Goal: Check status: Check status

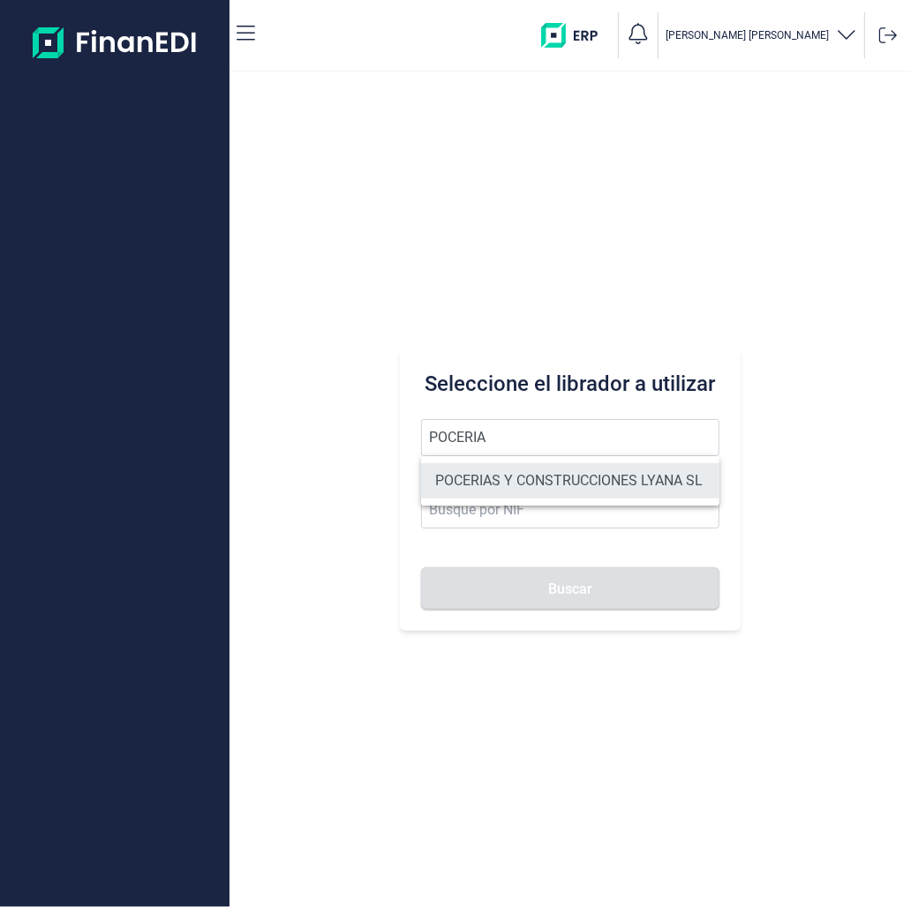
click at [543, 473] on li "POCERIAS Y CONSTRUCCIONES LYANA SL" at bounding box center [570, 480] width 298 height 35
type input "POCERIAS Y CONSTRUCCIONES LYANA SL"
type input "B86776226"
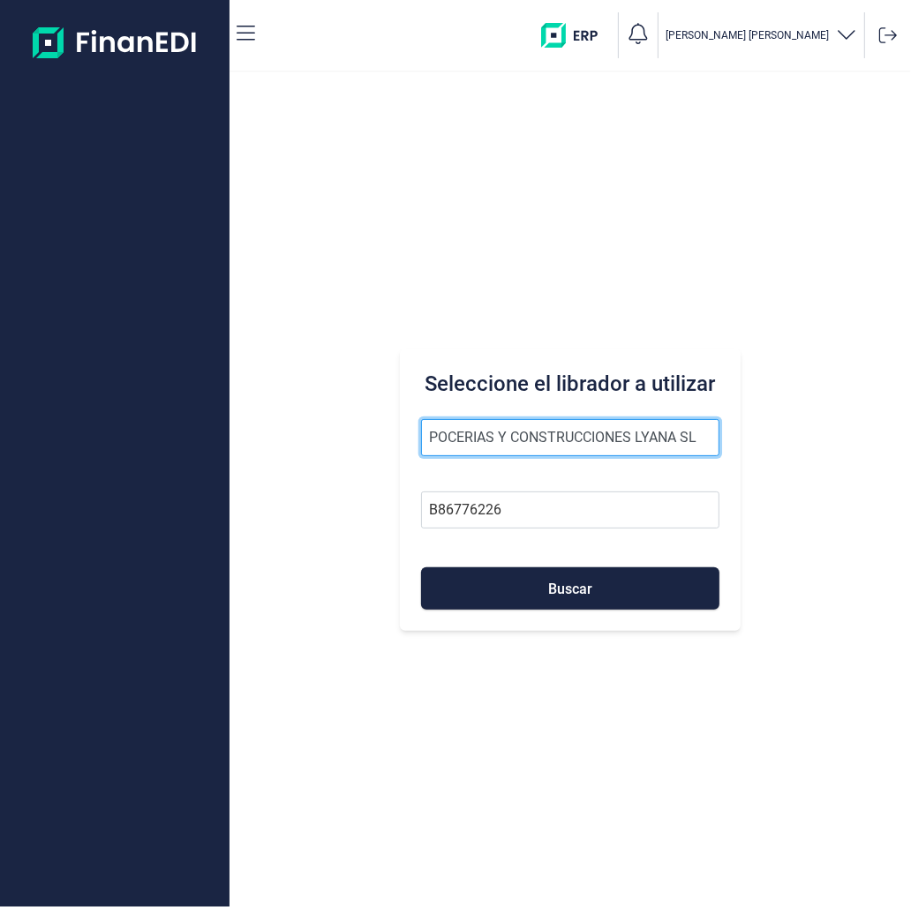
drag, startPoint x: 549, startPoint y: 428, endPoint x: 304, endPoint y: 431, distance: 245.3
click at [304, 431] on div "Seleccione el librador a utilizar POCERIAS Y CONSTRUCCIONES LYANA SL B86776226 …" at bounding box center [569, 489] width 681 height 835
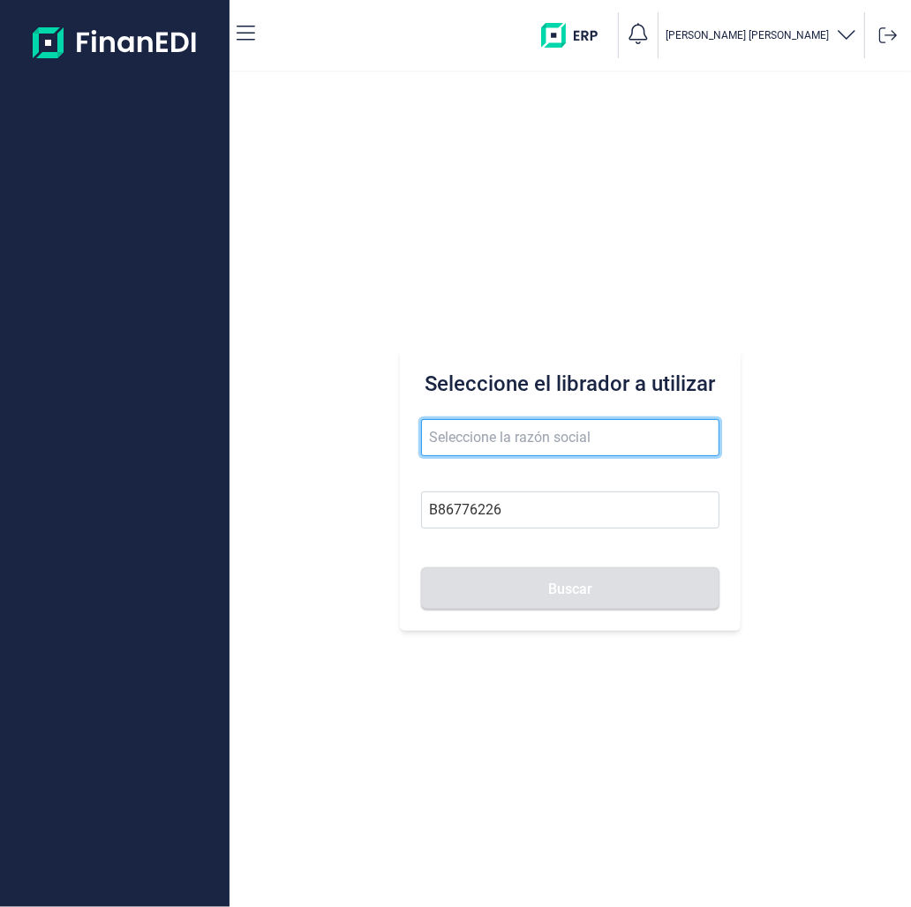
paste input "B97183255"
type input "B97183255"
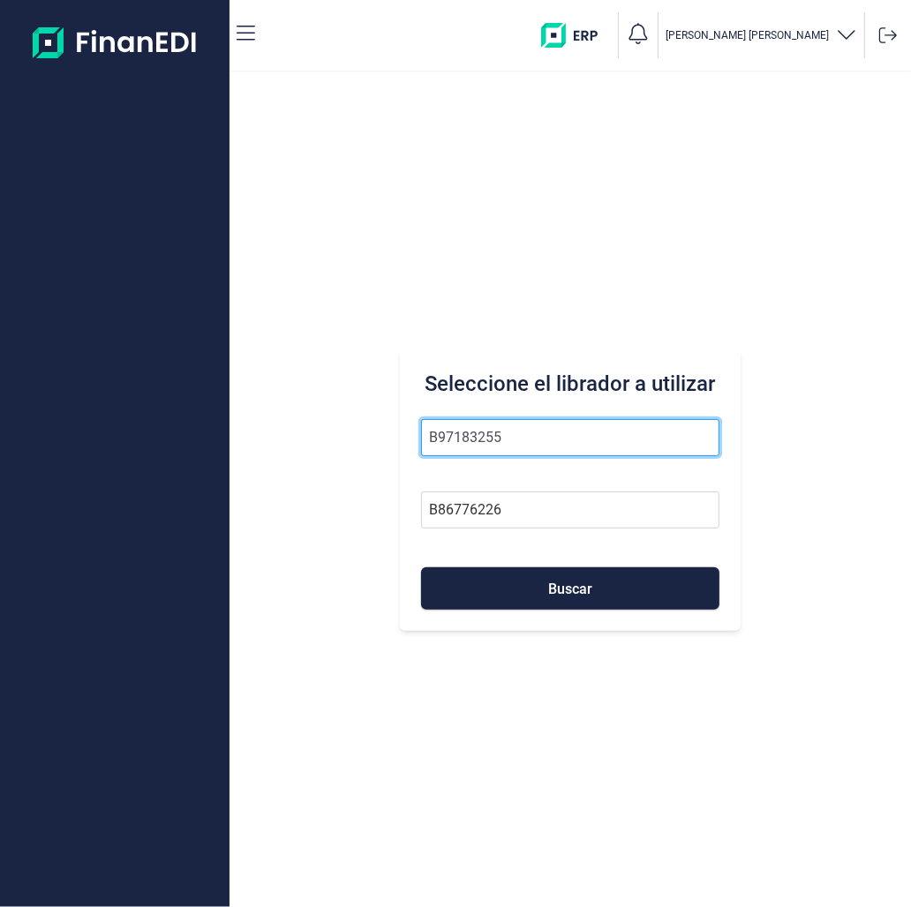
drag, startPoint x: 575, startPoint y: 451, endPoint x: 22, endPoint y: 465, distance: 553.4
click at [22, 465] on div "[PERSON_NAME] Seleccione el librador a utilizar B97183255 B86776226 Buscar" at bounding box center [455, 453] width 911 height 907
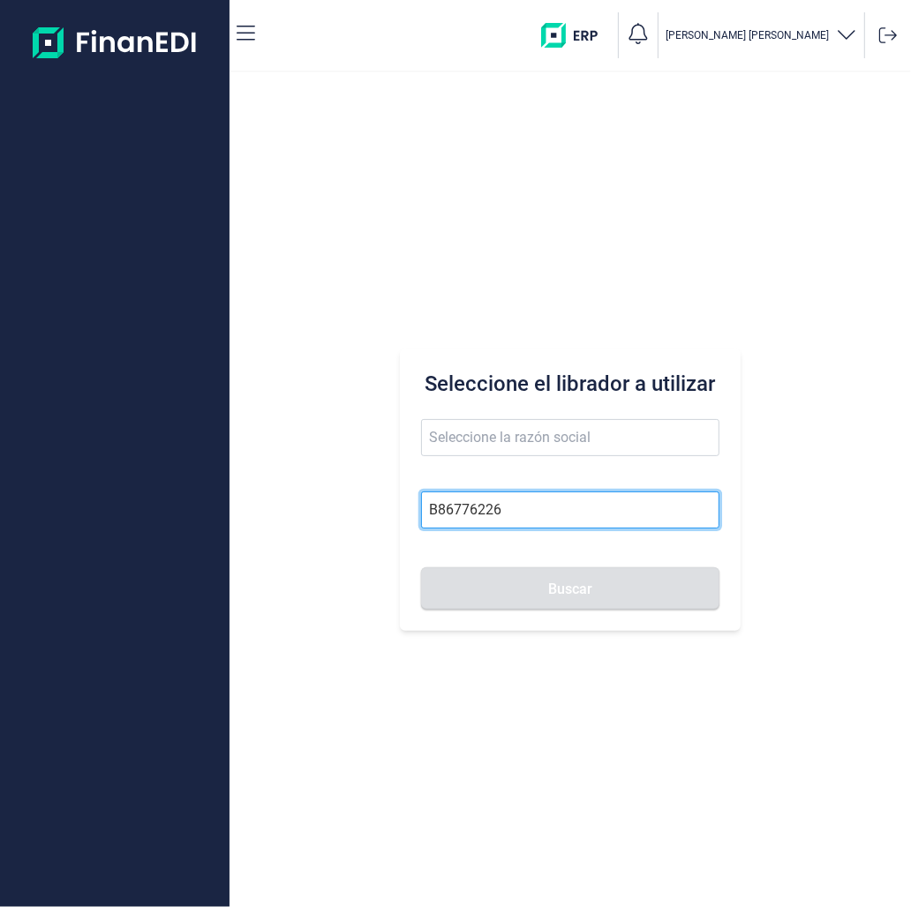
drag, startPoint x: 393, startPoint y: 517, endPoint x: 86, endPoint y: 506, distance: 306.3
click at [89, 507] on div "[PERSON_NAME] Seleccione el librador a utilizar B86776226 Buscar" at bounding box center [455, 453] width 911 height 907
paste input "97183255"
type input "B97183255"
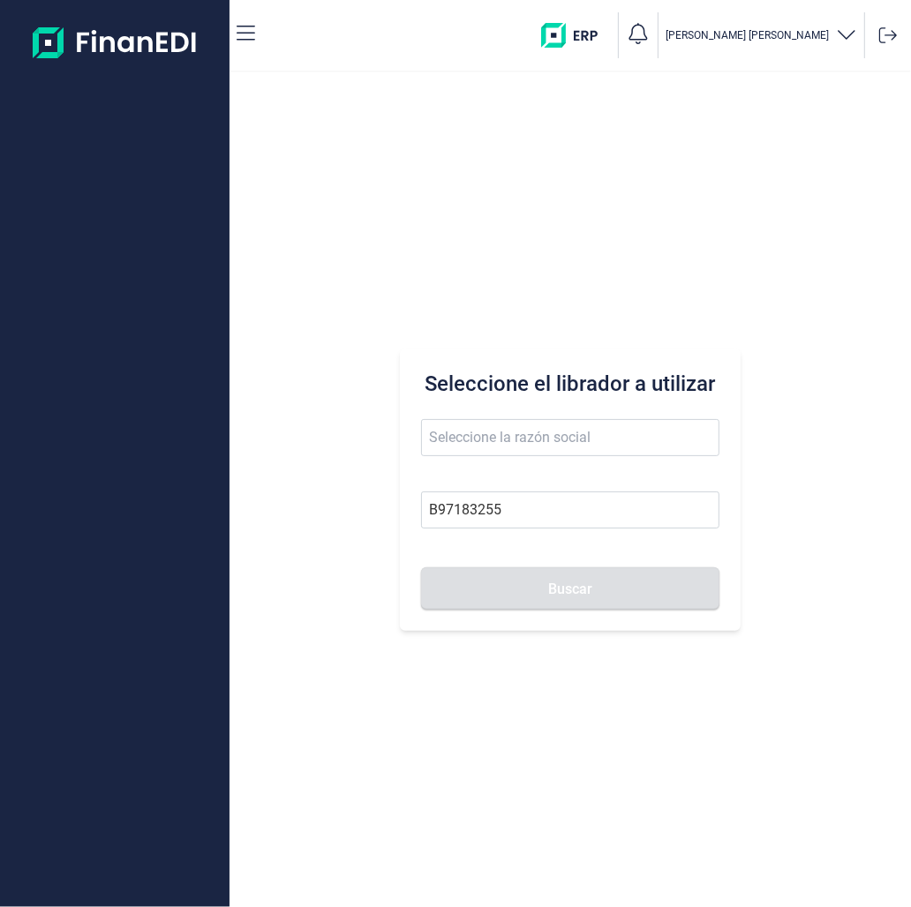
type input "PRECISIONTEX SL"
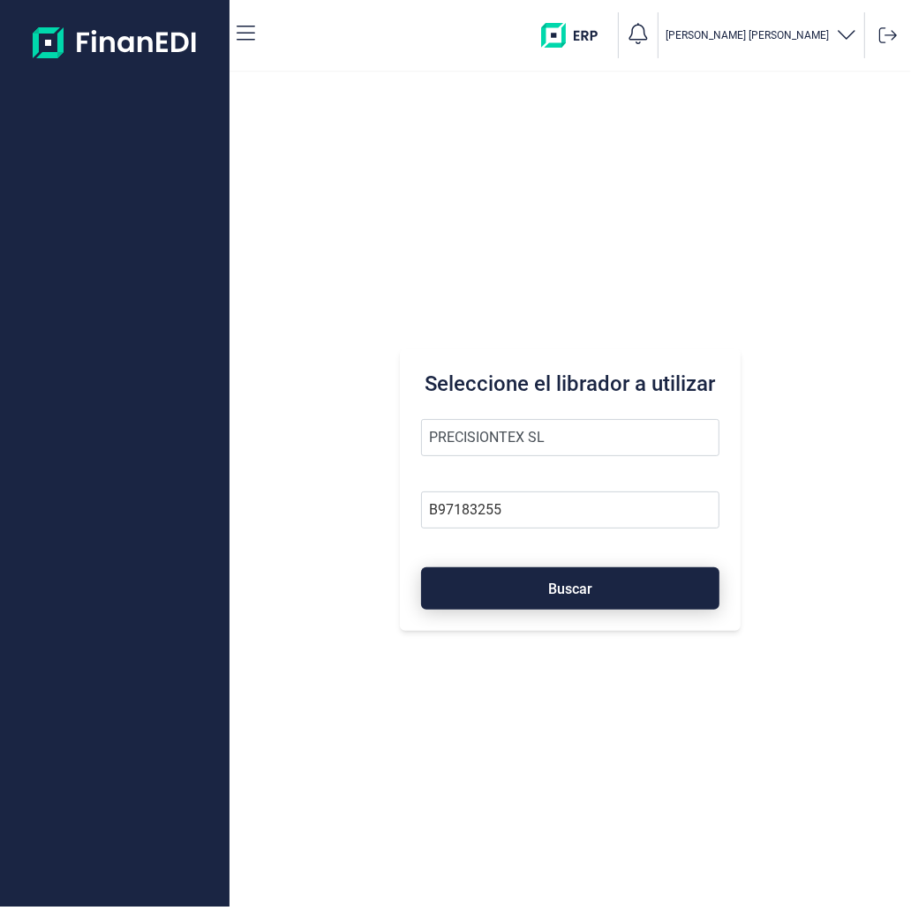
click at [560, 597] on button "Buscar" at bounding box center [570, 588] width 298 height 42
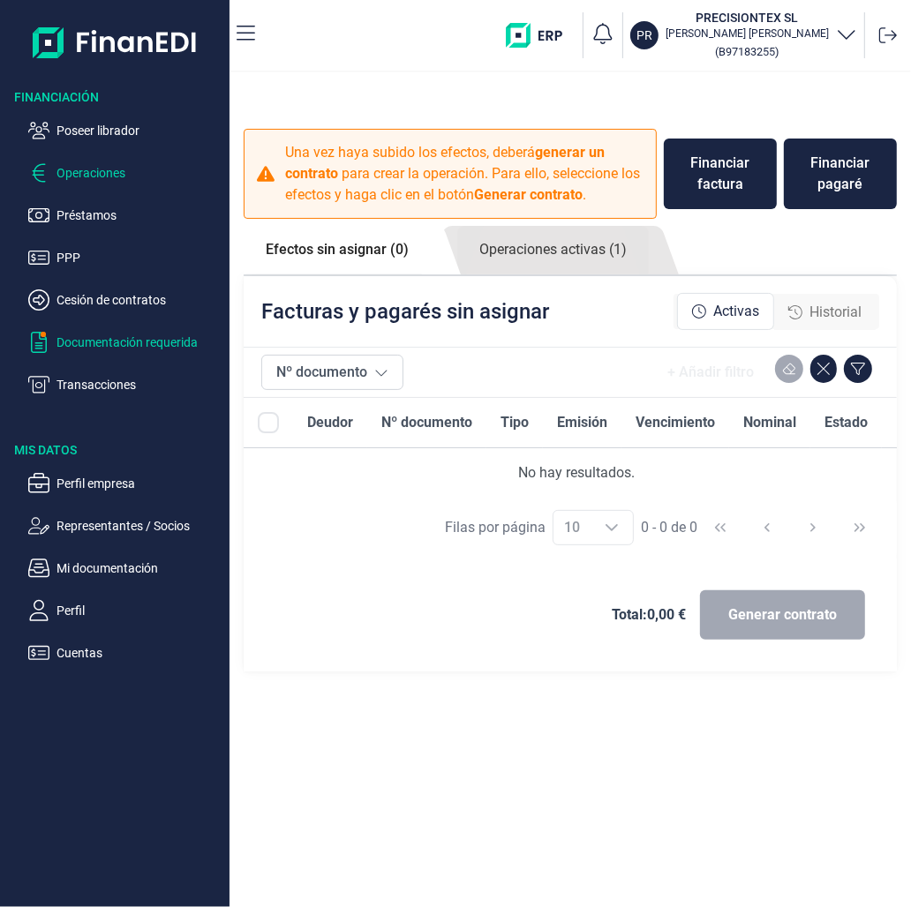
click at [98, 345] on p "Documentación requerida" at bounding box center [139, 342] width 166 height 21
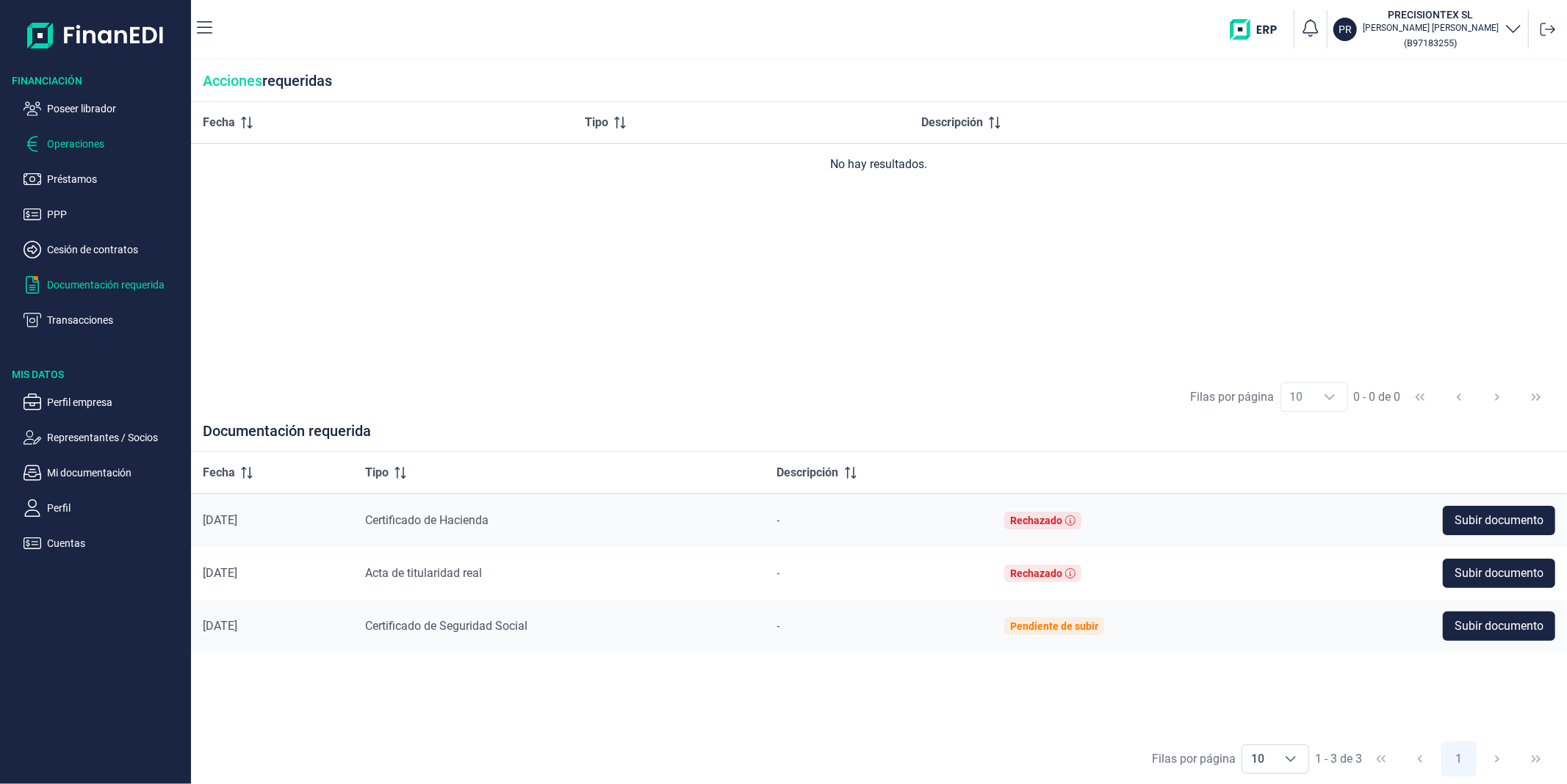
click at [67, 143] on p "Operaciones" at bounding box center [116, 143] width 138 height 17
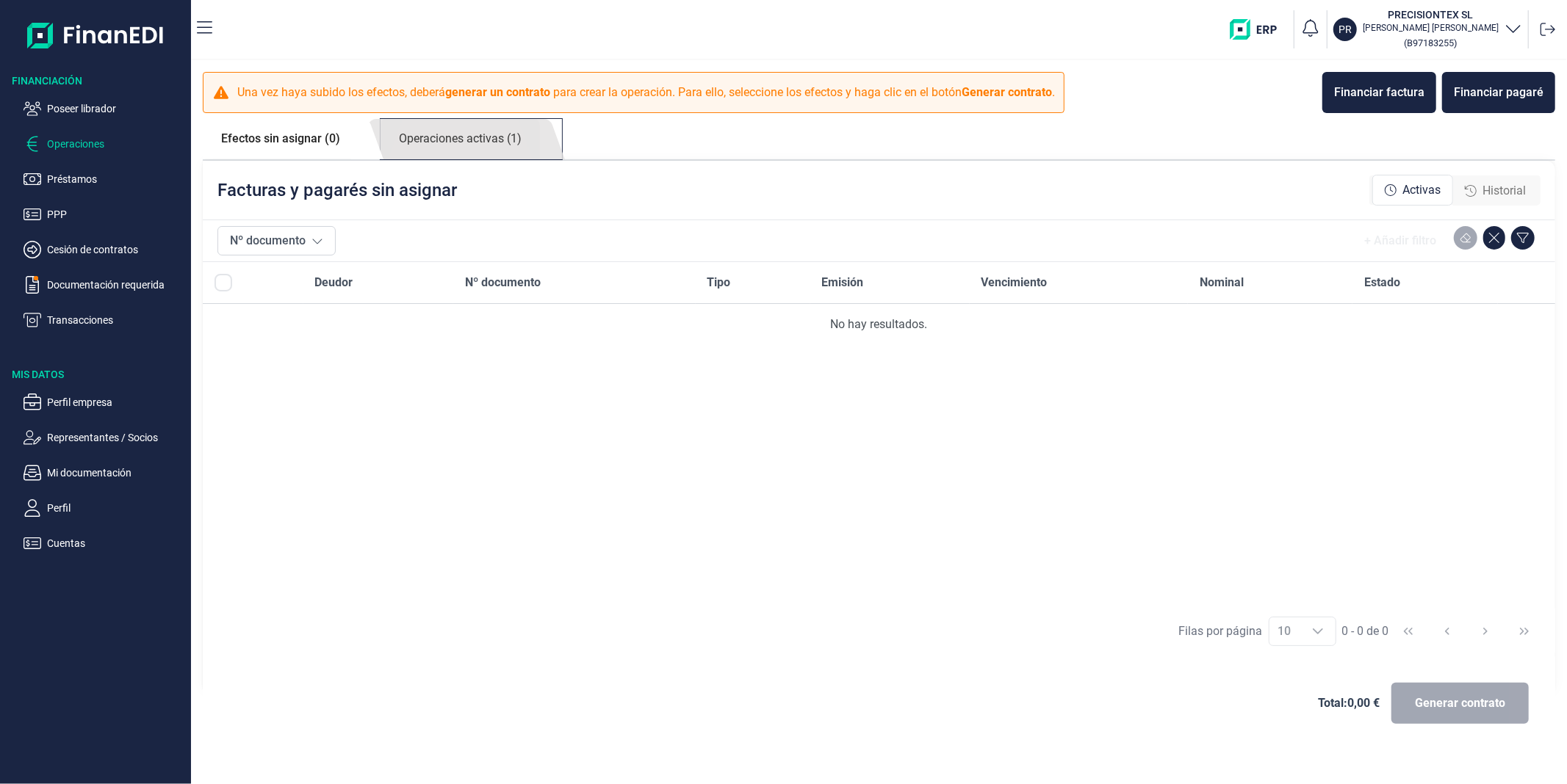
click at [503, 138] on link "Operaciones activas (1)" at bounding box center [460, 139] width 159 height 41
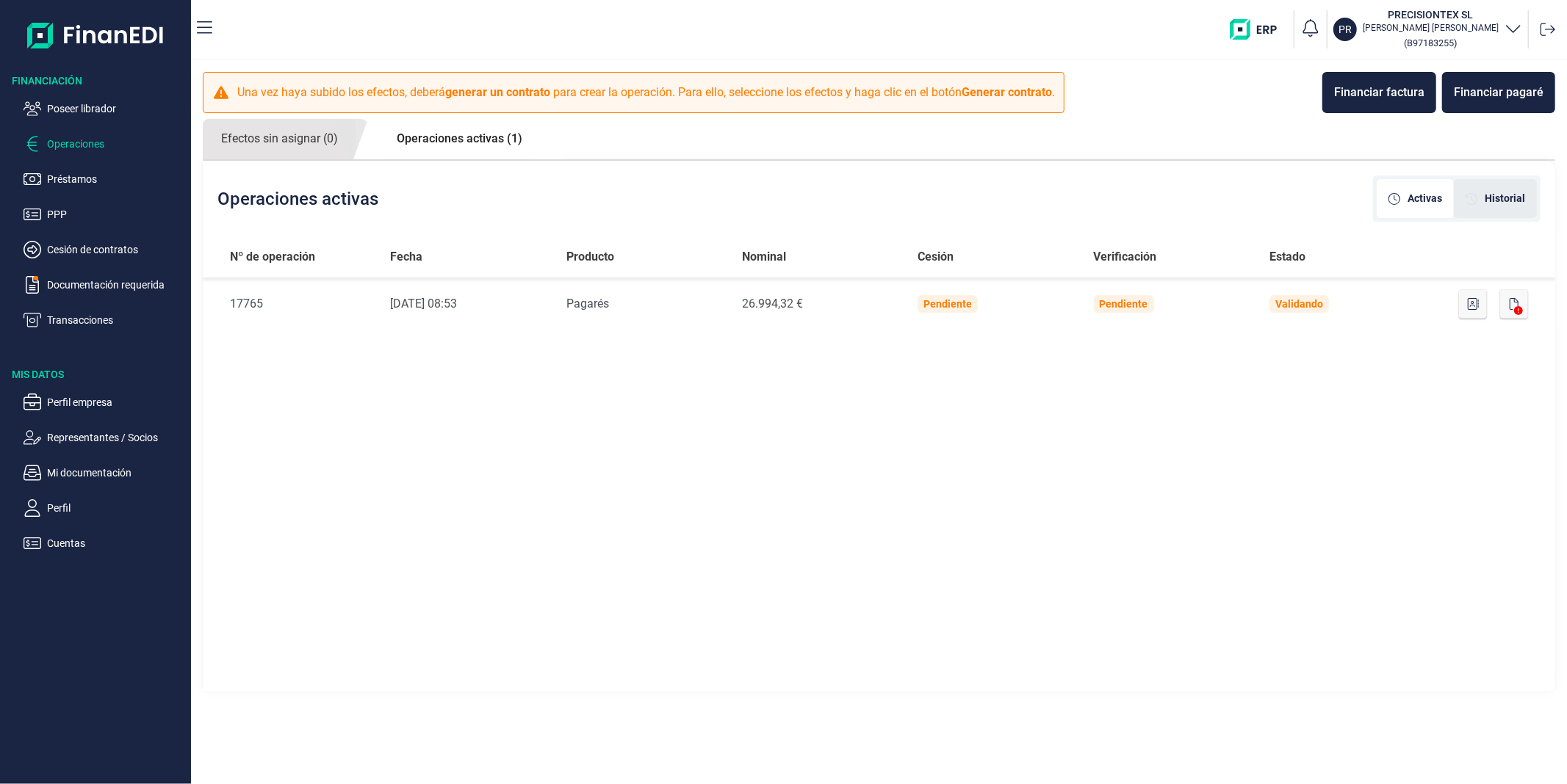
click at [758, 204] on div "Historial" at bounding box center [1495, 198] width 83 height 39
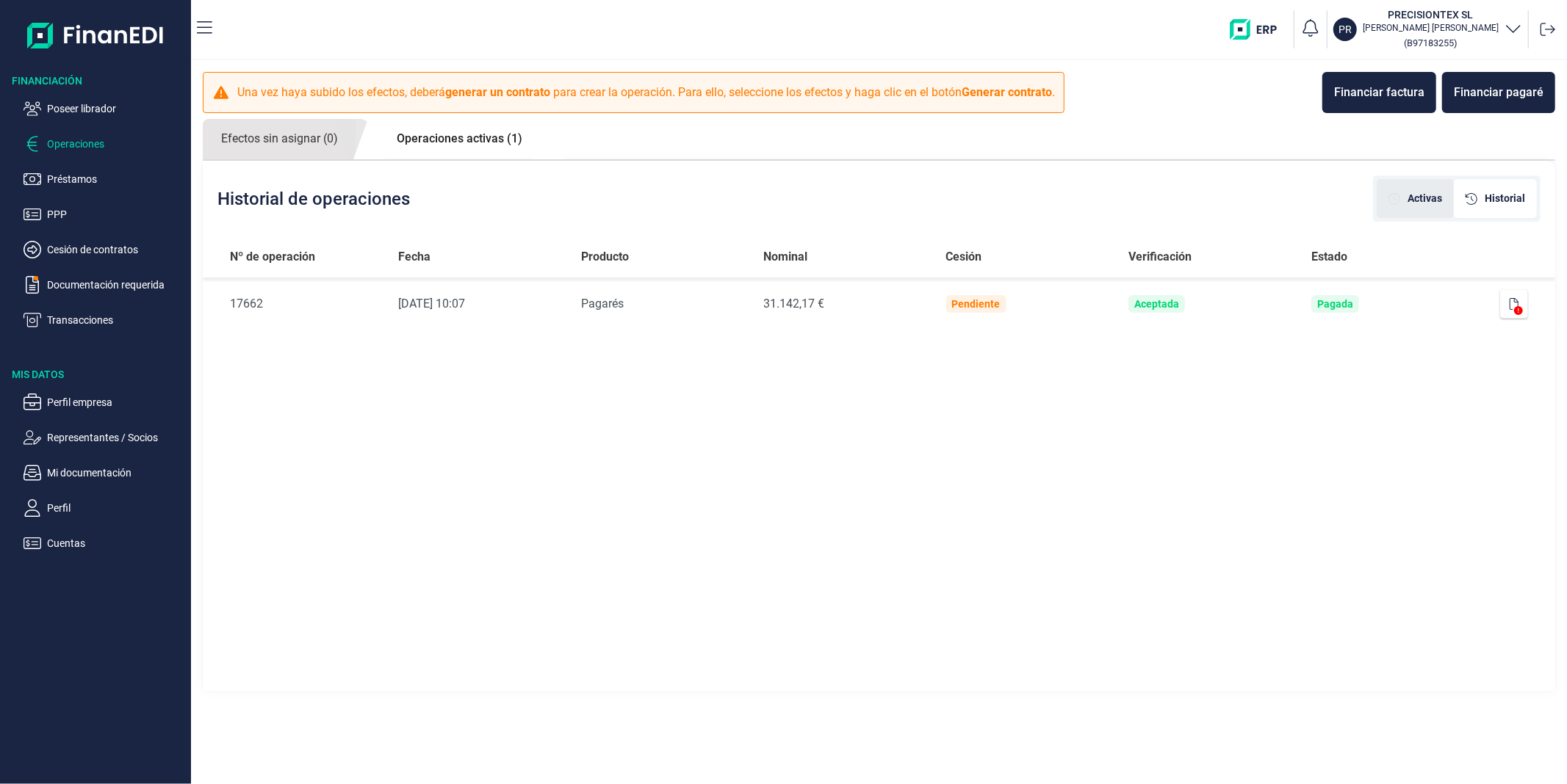
click at [758, 207] on div "Activas" at bounding box center [1415, 198] width 77 height 39
